Goal: Information Seeking & Learning: Learn about a topic

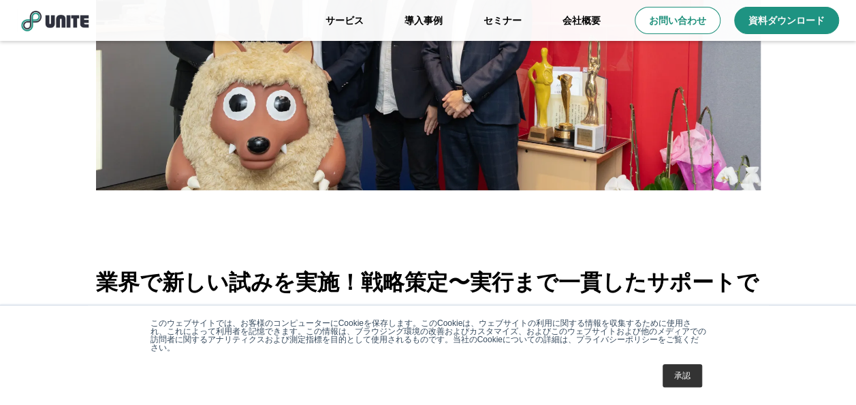
scroll to position [272, 0]
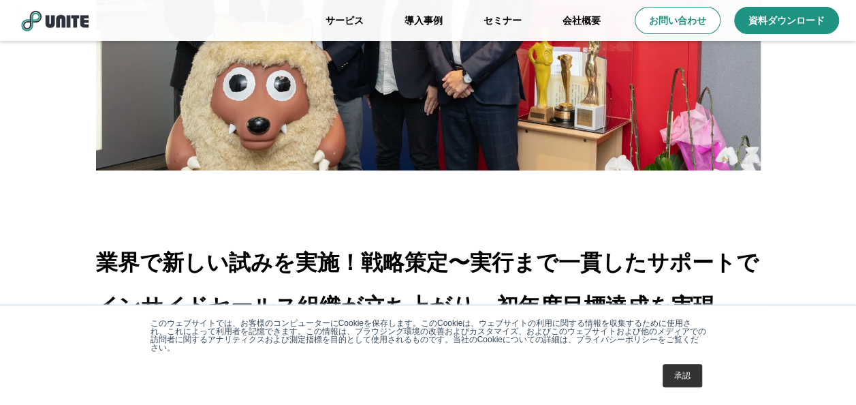
click at [672, 373] on link "承認" at bounding box center [683, 375] width 40 height 23
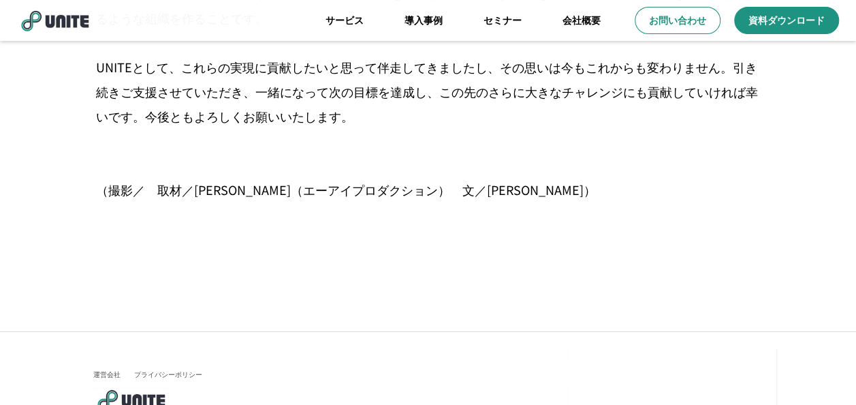
scroll to position [8141, 0]
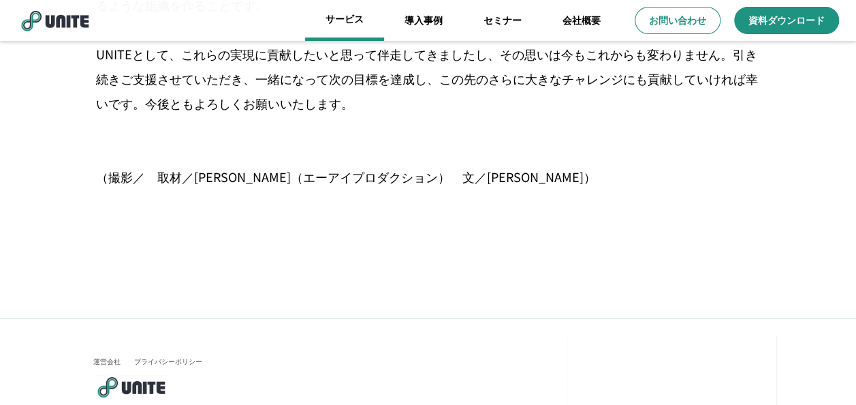
click at [360, 20] on link "サービス" at bounding box center [344, 20] width 79 height 41
click at [346, 20] on link "サービス" at bounding box center [344, 20] width 79 height 41
click at [582, 16] on link "会社概要" at bounding box center [581, 20] width 79 height 41
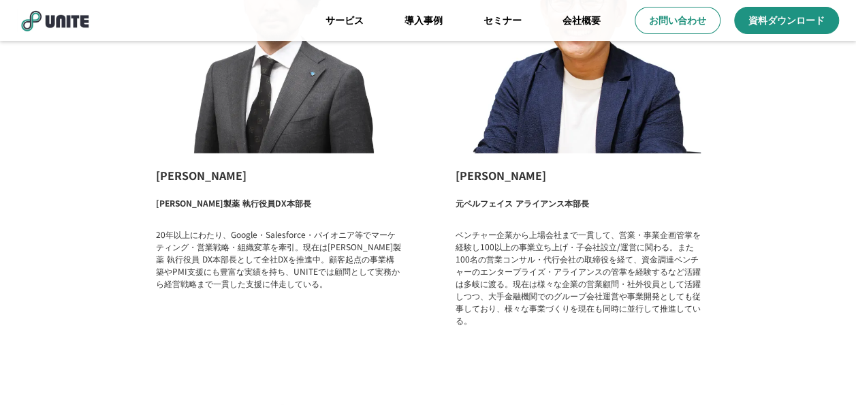
scroll to position [1771, 0]
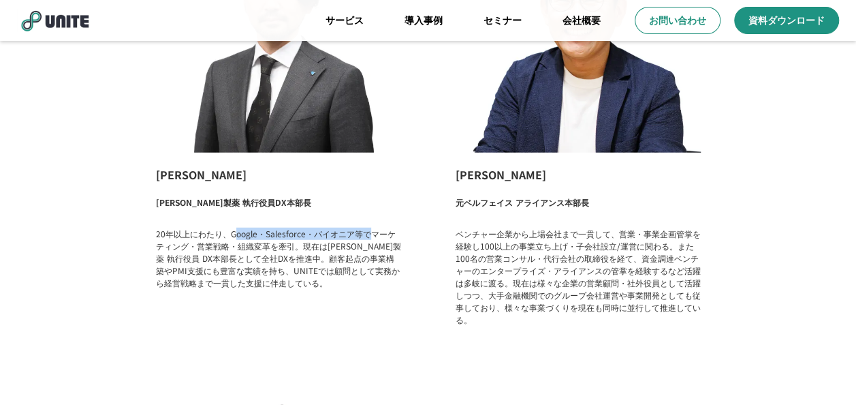
drag, startPoint x: 236, startPoint y: 230, endPoint x: 373, endPoint y: 235, distance: 137.7
click at [373, 235] on p "20年以上にわたり、Google・Salesforce・パイオニア等でマーケティング・営業戦略・組織変革を牽引。現在は[PERSON_NAME]製薬 執行役員…" at bounding box center [278, 257] width 245 height 61
drag, startPoint x: 373, startPoint y: 235, endPoint x: 342, endPoint y: 267, distance: 44.8
click at [342, 267] on p "20年以上にわたり、Google・Salesforce・パイオニア等でマーケティング・営業戦略・組織変革を牽引。現在は[PERSON_NAME]製薬 執行役員…" at bounding box center [278, 257] width 245 height 61
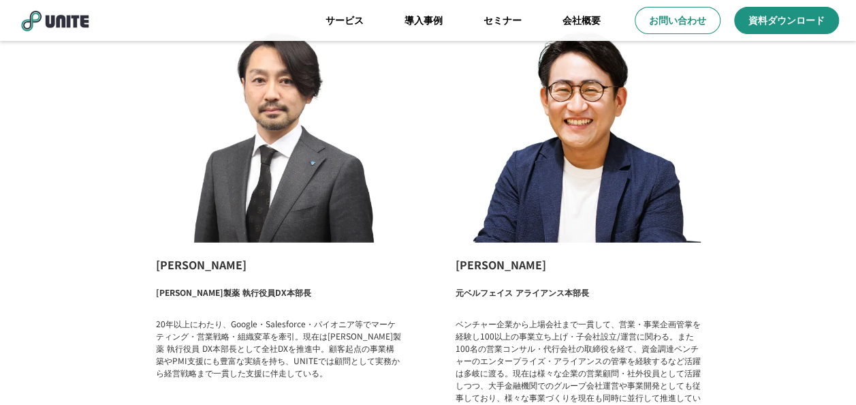
scroll to position [1703, 0]
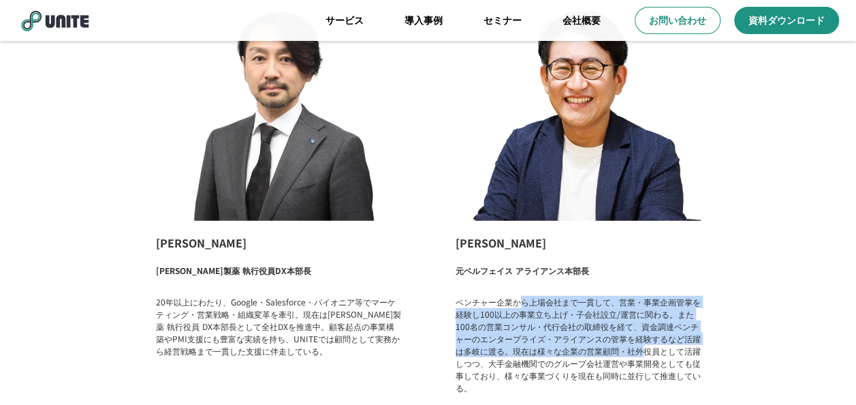
drag, startPoint x: 518, startPoint y: 298, endPoint x: 640, endPoint y: 343, distance: 129.9
click at [640, 343] on p "ベンチャー企業から上場会社まで一貫して、営業・事業企画管掌を経験し100以上の事業立ち上げ・子会社設立/運営に関わる。また100名の営業コンサル・代行会社の取…" at bounding box center [578, 345] width 245 height 98
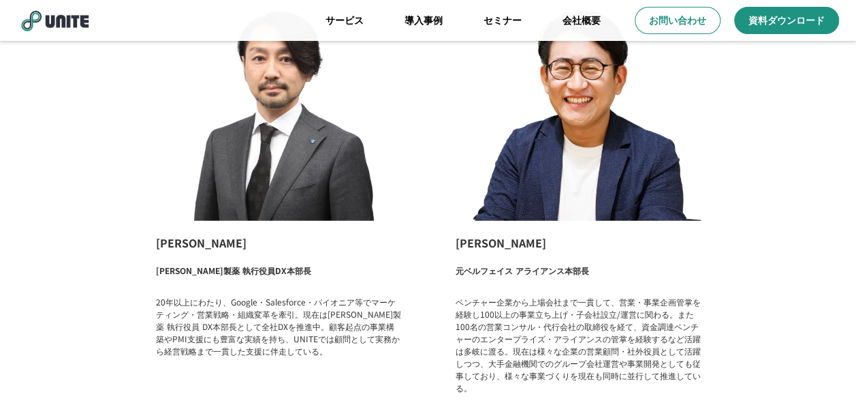
drag, startPoint x: 640, startPoint y: 343, endPoint x: 564, endPoint y: 358, distance: 77.1
click at [564, 358] on p "ベンチャー企業から上場会社まで一貫して、営業・事業企画管掌を経験し100以上の事業立ち上げ・子会社設立/運営に関わる。また100名の営業コンサル・代行会社の取…" at bounding box center [578, 345] width 245 height 98
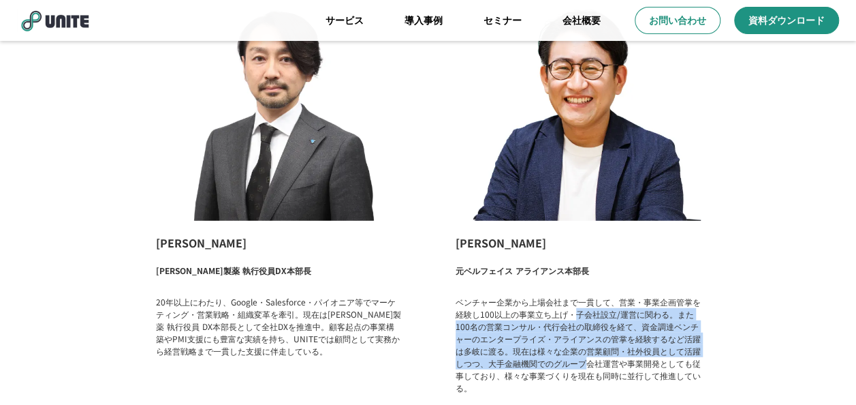
drag, startPoint x: 575, startPoint y: 312, endPoint x: 584, endPoint y: 365, distance: 54.0
click at [584, 365] on p "ベンチャー企業から上場会社まで一貫して、営業・事業企画管掌を経験し100以上の事業立ち上げ・子会社設立/運営に関わる。また100名の営業コンサル・代行会社の取…" at bounding box center [578, 345] width 245 height 98
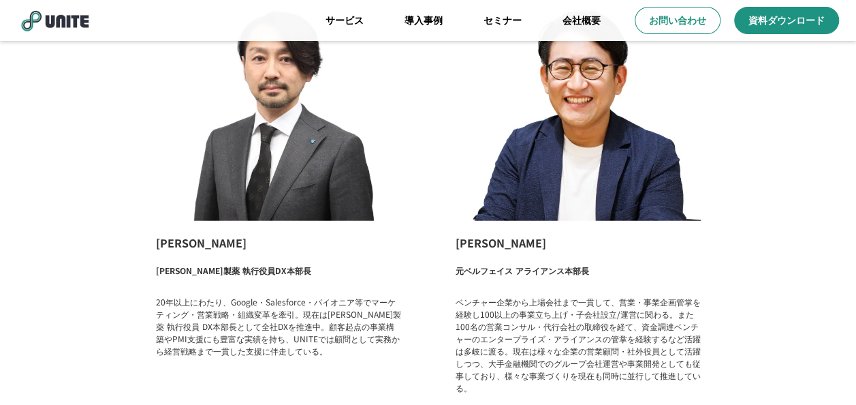
drag, startPoint x: 584, startPoint y: 365, endPoint x: 522, endPoint y: 282, distance: 103.7
click at [522, 282] on div "[PERSON_NAME] 元ベルフェイス アライアンス本部長 ベンチャー企業から上場会社まで一貫して、営業・事業企画管掌を経験し100以上の事業立ち上げ・子…" at bounding box center [578, 187] width 272 height 451
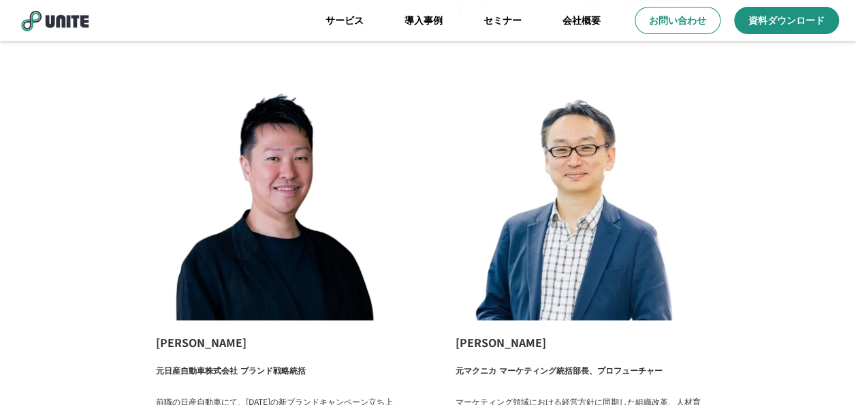
scroll to position [2111, 0]
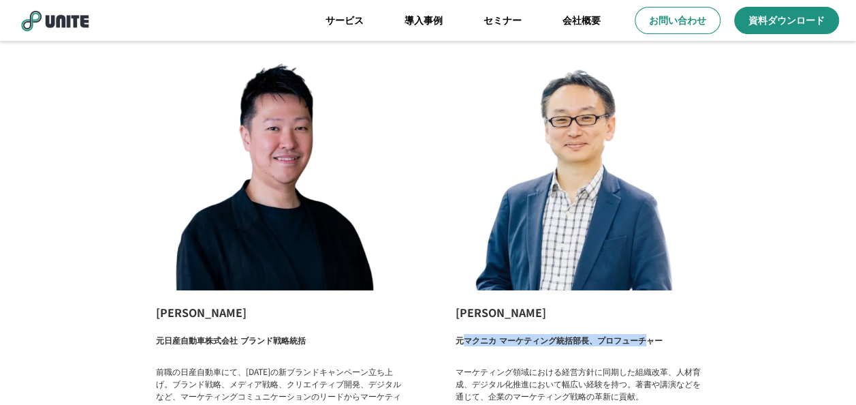
drag, startPoint x: 466, startPoint y: 336, endPoint x: 648, endPoint y: 341, distance: 181.9
click at [648, 341] on p "元マクニカ マーケティング統括部長、プロフューチャー" at bounding box center [559, 343] width 207 height 18
drag, startPoint x: 648, startPoint y: 341, endPoint x: 793, endPoint y: 206, distance: 198.6
click at [793, 206] on div "[PERSON_NAME] [PERSON_NAME]製薬 執行役員DX本部長 20年以上にわたり、Google・Salesforce・パイオニア等でマーケテ…" at bounding box center [428, 6] width 749 height 932
click at [430, 174] on div "[PERSON_NAME] [PERSON_NAME]製薬 執行役員DX本部長 20年以上にわたり、Google・Salesforce・パイオニア等でマーケテ…" at bounding box center [428, 6] width 749 height 932
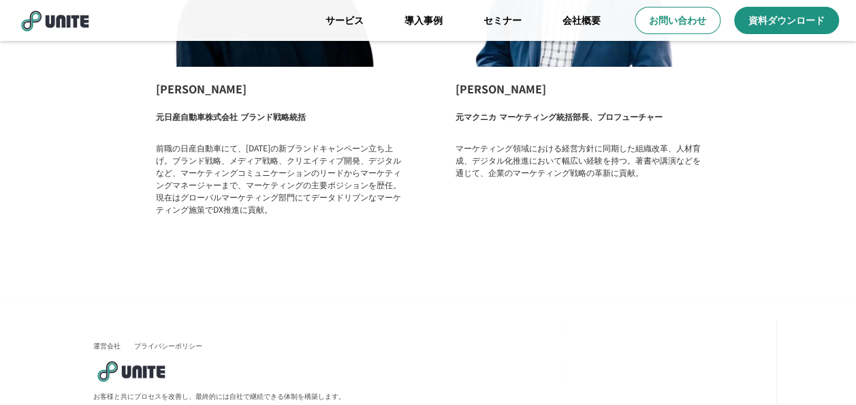
scroll to position [2366, 0]
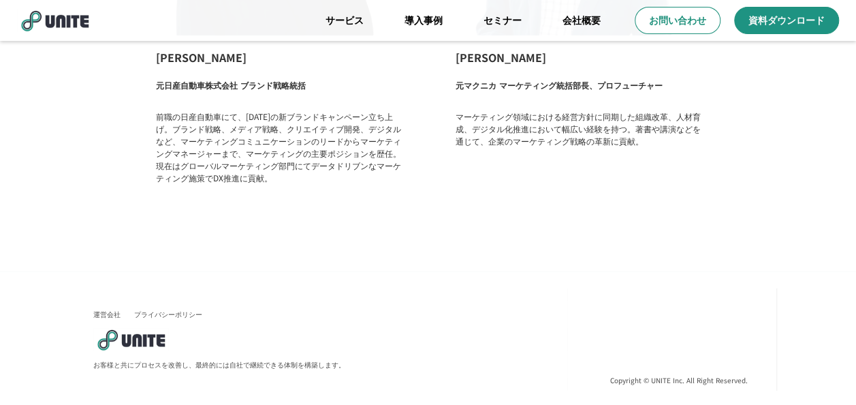
click at [510, 16] on link "セミナー" at bounding box center [502, 20] width 79 height 41
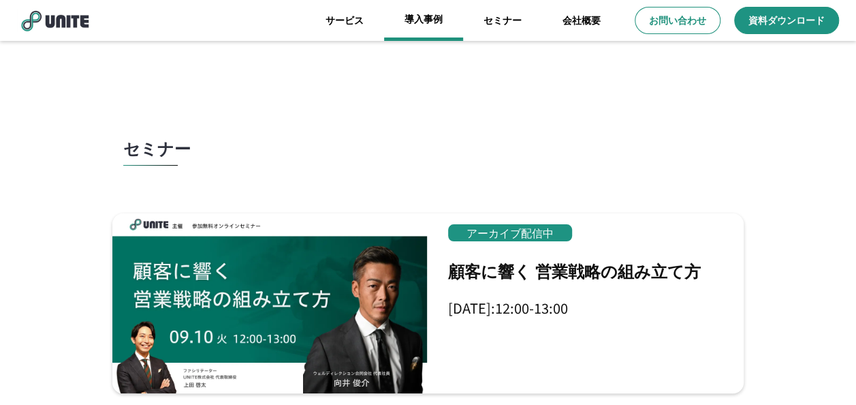
click at [431, 22] on link "導入事例" at bounding box center [423, 20] width 79 height 41
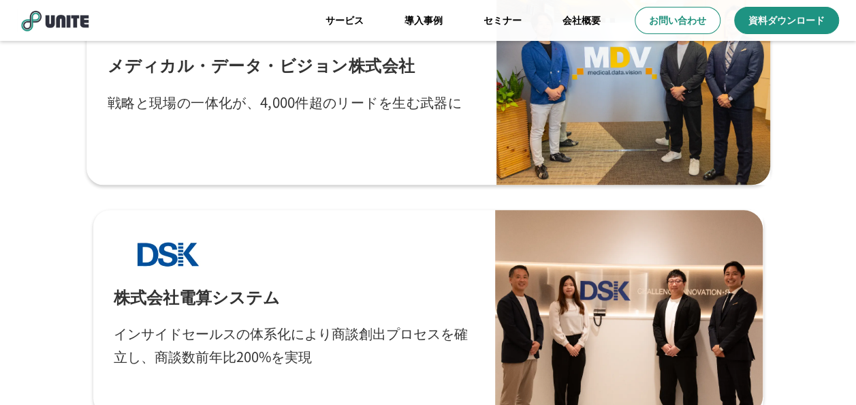
scroll to position [613, 0]
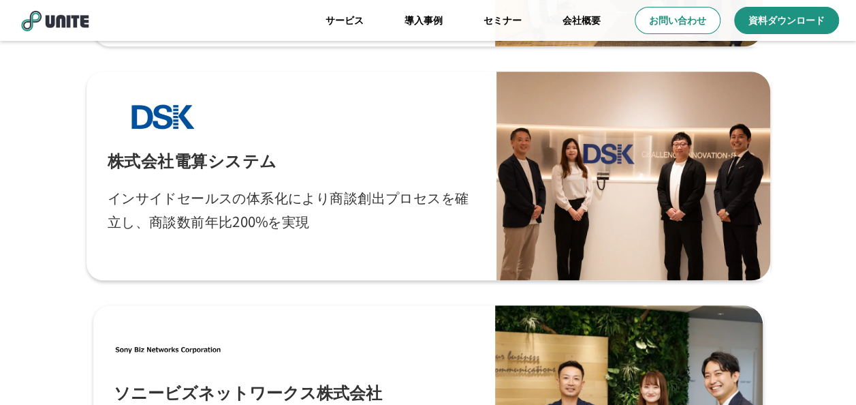
click at [305, 126] on div "株式会社電算システム インサイドセールスの体系化により商談創出プロセスを確立し、商談数前年比200%を実現" at bounding box center [291, 176] width 368 height 167
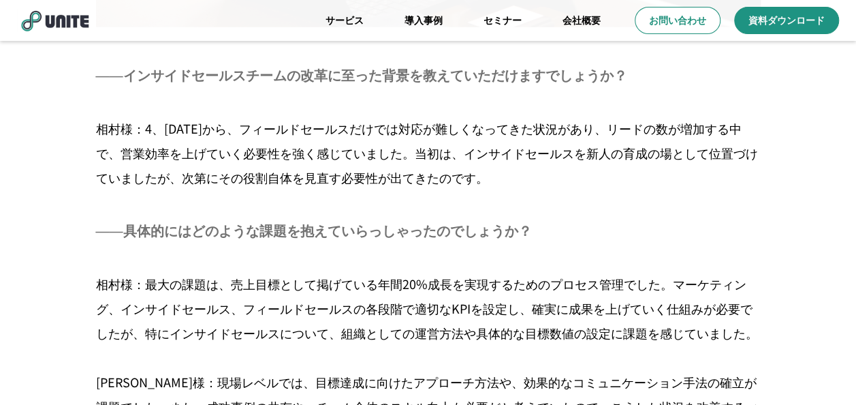
scroll to position [2111, 0]
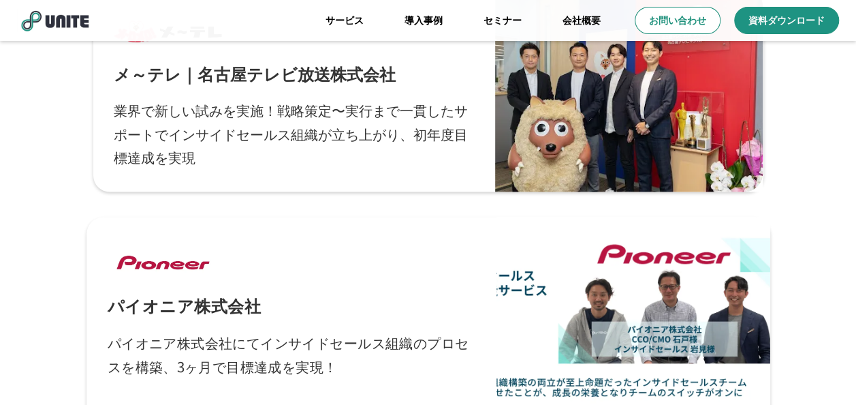
scroll to position [1075, 0]
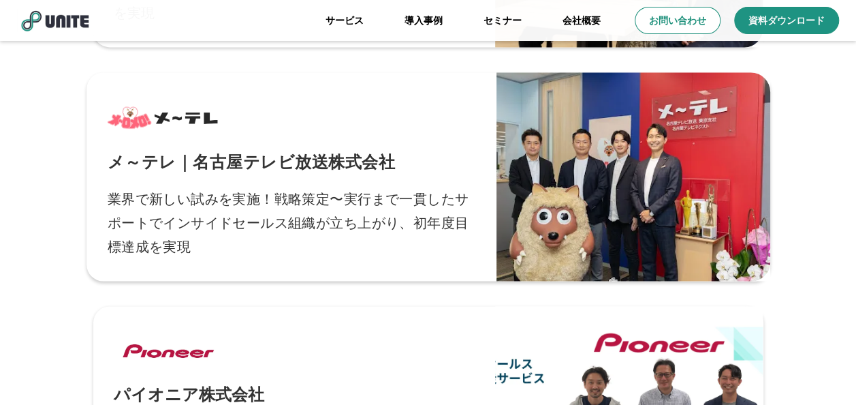
click at [379, 158] on p "メ～テレ｜名古屋テレビ放送株式会社" at bounding box center [250, 159] width 287 height 23
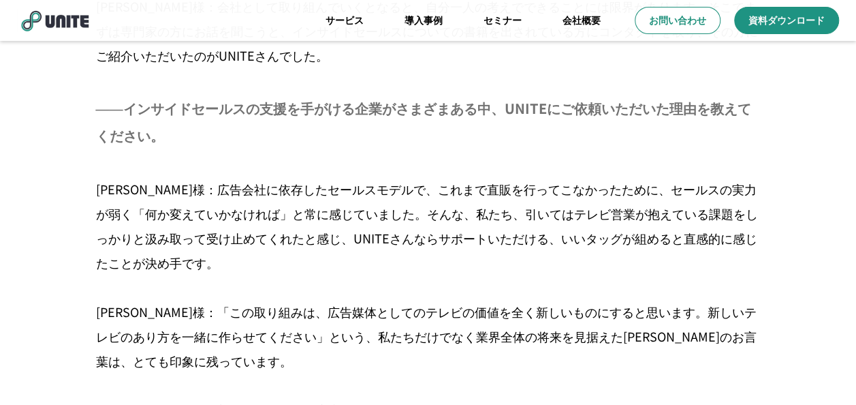
scroll to position [3300, 0]
